Goal: Information Seeking & Learning: Learn about a topic

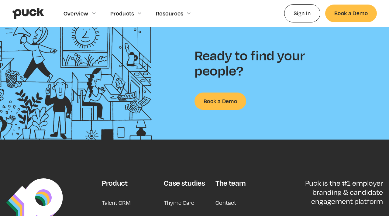
scroll to position [1573, 0]
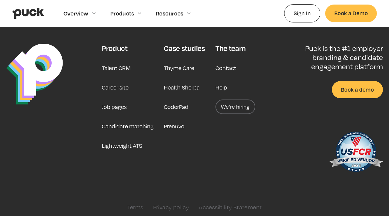
click at [120, 88] on link "Career site" at bounding box center [115, 87] width 27 height 15
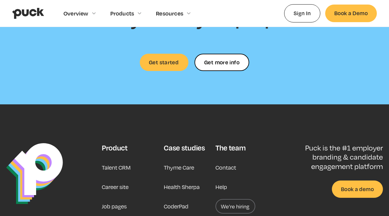
scroll to position [1725, 0]
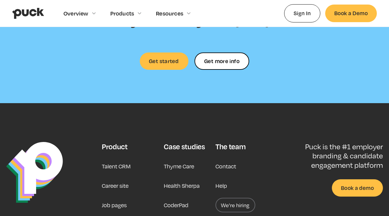
click at [115, 198] on link "Job pages" at bounding box center [114, 205] width 25 height 15
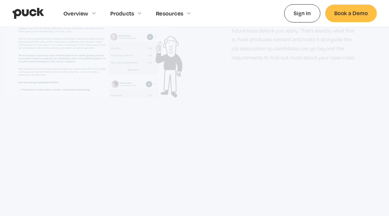
scroll to position [1097, 0]
